Goal: Ask a question

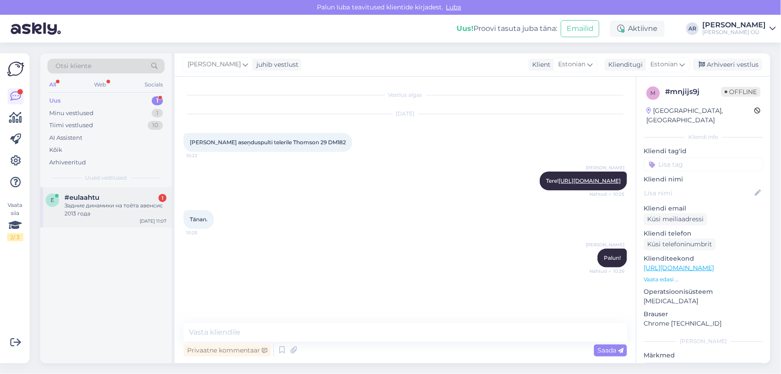
click at [94, 198] on span "#eulaahtu" at bounding box center [81, 197] width 35 height 8
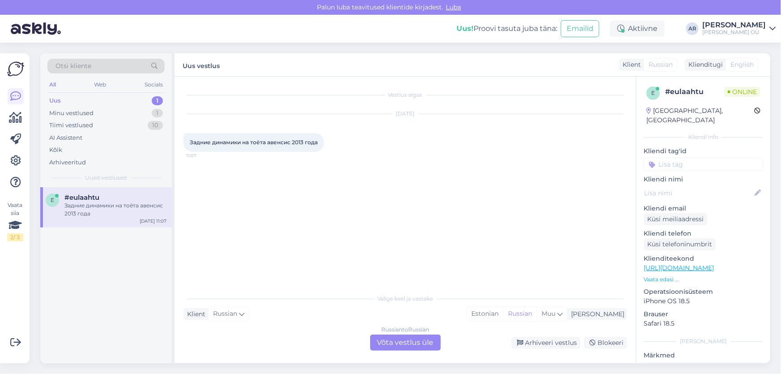
click at [673, 264] on link "[URL][DOMAIN_NAME]" at bounding box center [679, 268] width 70 height 8
click at [293, 141] on span "Задние динамики на тоёта авенсис 2013 года" at bounding box center [254, 142] width 128 height 7
copy div "Задние динамики на тоёта авенсис 2013 года 11:07"
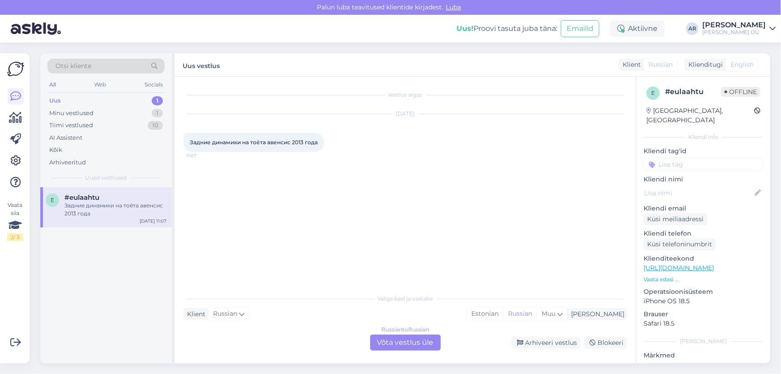
click at [395, 340] on div "Russian to Russian Võta vestlus üle" at bounding box center [405, 342] width 71 height 16
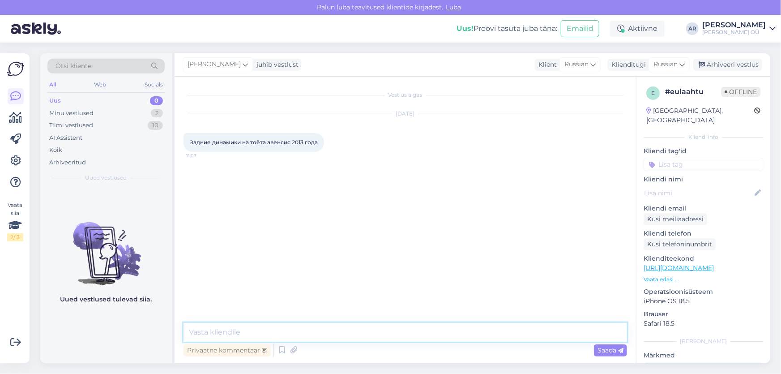
click at [376, 333] on textarea at bounding box center [406, 332] width 444 height 19
type textarea "Здравствуйте, уточняю"
click at [284, 331] on textarea at bounding box center [406, 332] width 444 height 19
type textarea "К сожалению у нас нету"
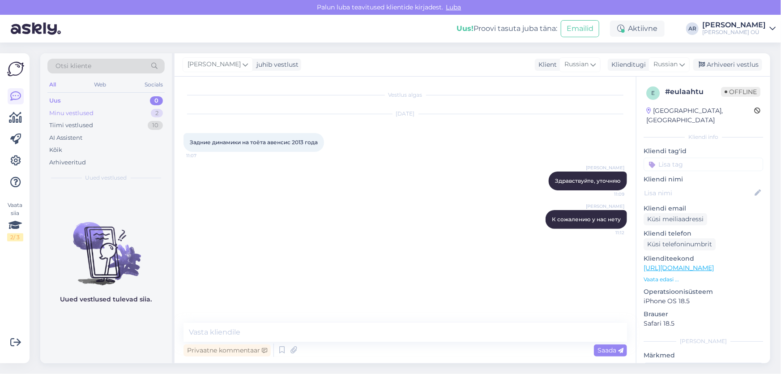
click at [103, 115] on div "Minu vestlused 2" at bounding box center [105, 113] width 117 height 13
